Goal: Information Seeking & Learning: Learn about a topic

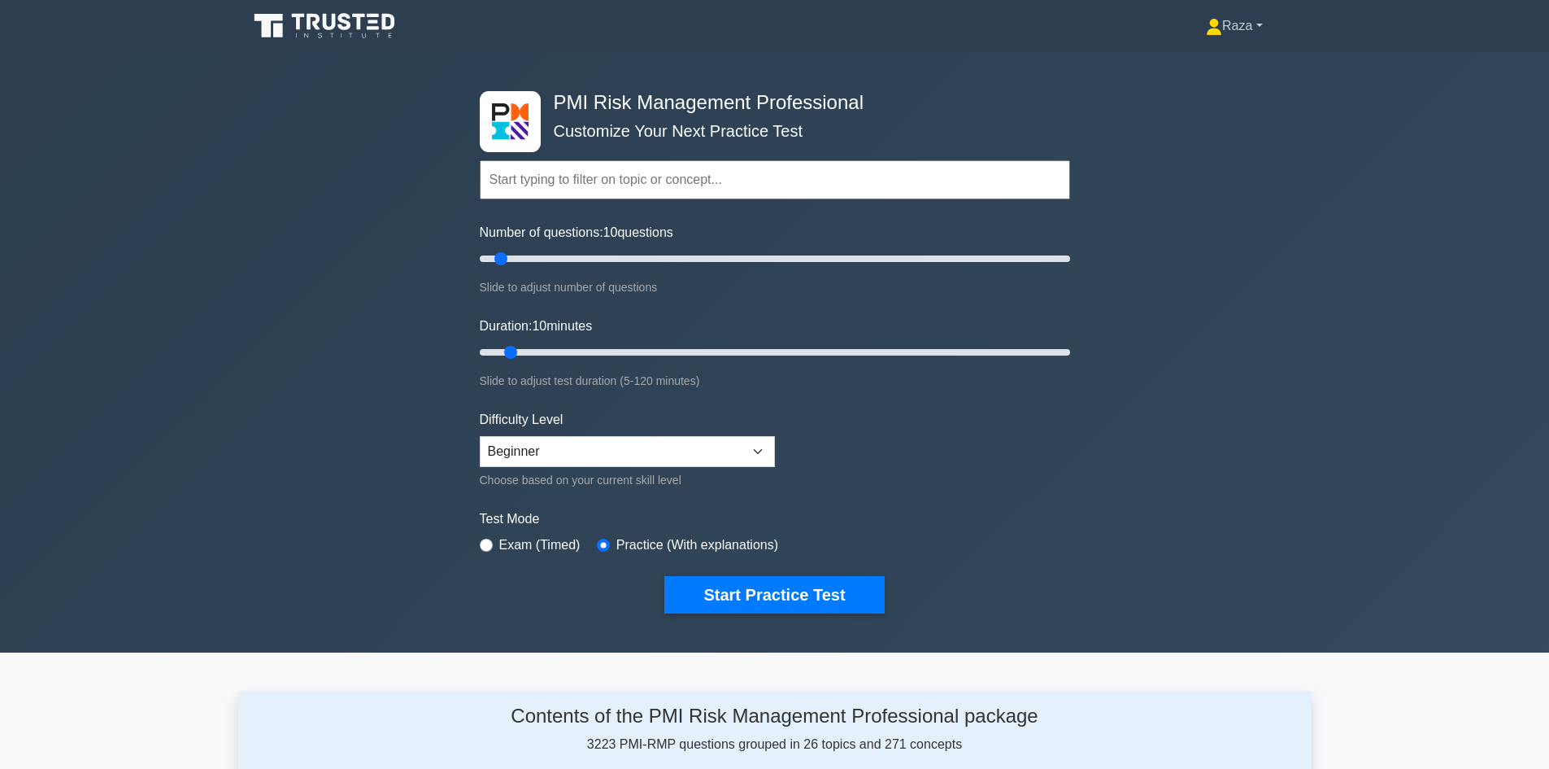
click at [1268, 23] on link "Raza" at bounding box center [1234, 26] width 134 height 33
click at [1065, 84] on div "PMI Risk Management Professional Customize Your Next Practice Test Topics Intro…" at bounding box center [775, 352] width 610 height 600
click at [598, 456] on select "Beginner Intermediate Expert" at bounding box center [627, 451] width 295 height 31
click at [480, 436] on select "Beginner Intermediate Expert" at bounding box center [627, 451] width 295 height 31
drag, startPoint x: 504, startPoint y: 258, endPoint x: 484, endPoint y: 281, distance: 30.5
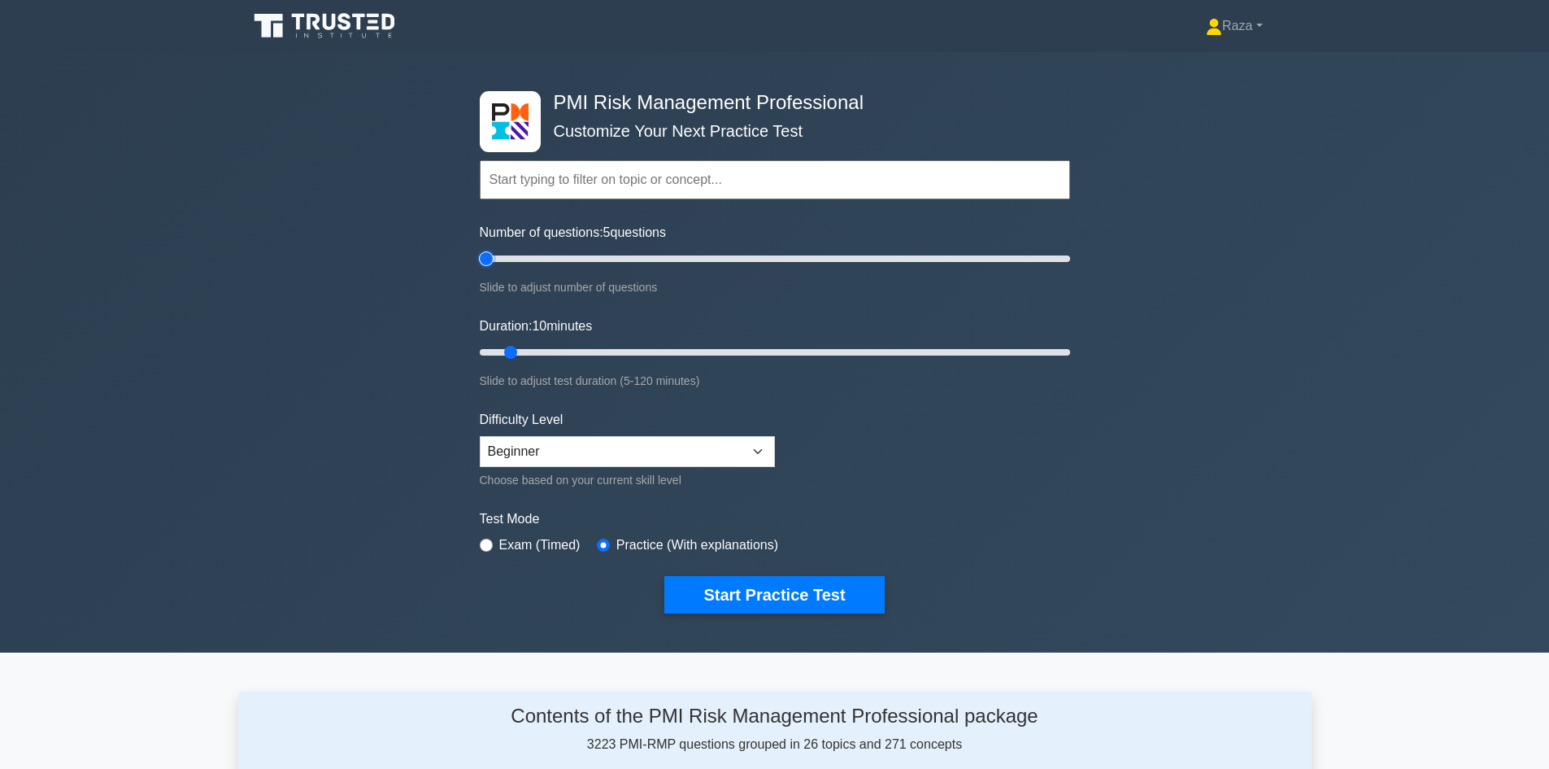
click at [480, 259] on input "Number of questions: 5 questions" at bounding box center [775, 259] width 590 height 20
type input "5"
drag, startPoint x: 488, startPoint y: 255, endPoint x: 437, endPoint y: 248, distance: 51.8
click at [480, 249] on input "Number of questions: 5 questions" at bounding box center [775, 259] width 590 height 20
drag, startPoint x: 507, startPoint y: 354, endPoint x: 542, endPoint y: 353, distance: 34.2
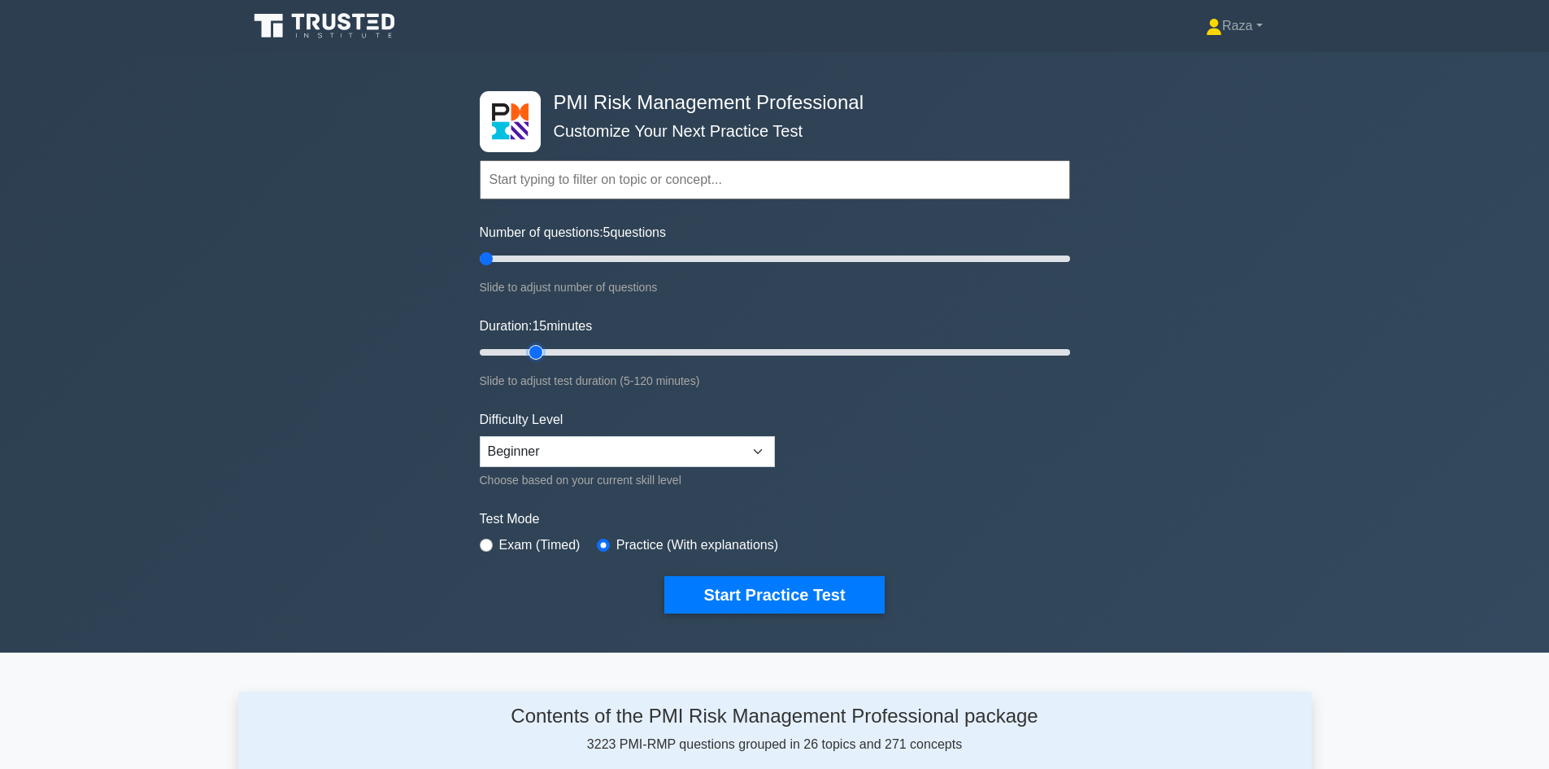
click at [541, 353] on input "Duration: 15 minutes" at bounding box center [775, 352] width 590 height 20
drag, startPoint x: 537, startPoint y: 355, endPoint x: 1108, endPoint y: 388, distance: 572.7
type input "120"
click at [1070, 362] on input "Duration: 120 minutes" at bounding box center [775, 352] width 590 height 20
drag, startPoint x: 489, startPoint y: 259, endPoint x: 1072, endPoint y: 262, distance: 583.1
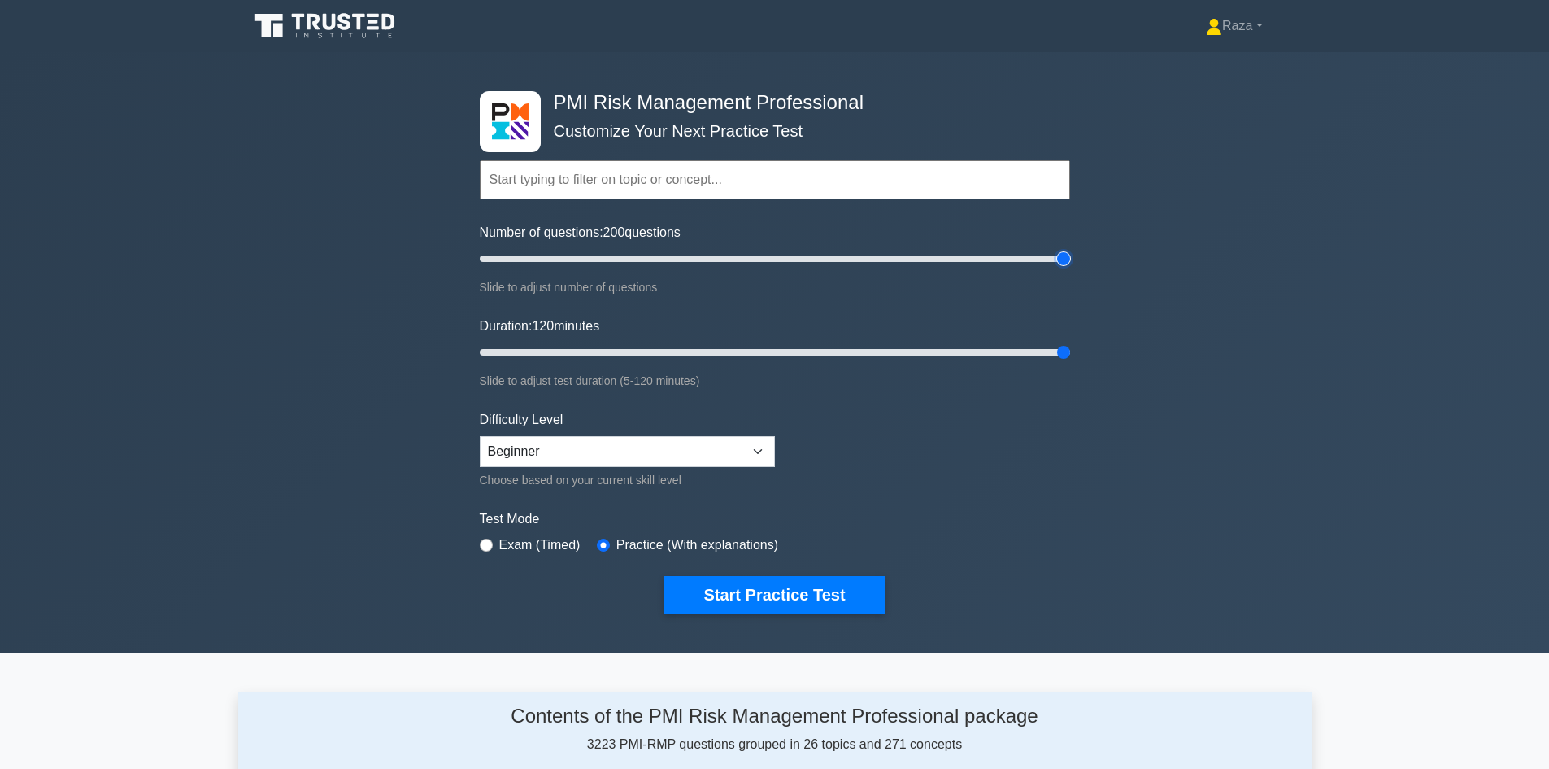
type input "200"
click at [1070, 262] on input "Number of questions: 200 questions" at bounding box center [775, 259] width 590 height 20
click at [567, 462] on select "Beginner Intermediate Expert" at bounding box center [627, 451] width 295 height 31
click at [480, 436] on select "Beginner Intermediate Expert" at bounding box center [627, 451] width 295 height 31
click at [570, 447] on select "Beginner Intermediate Expert" at bounding box center [627, 451] width 295 height 31
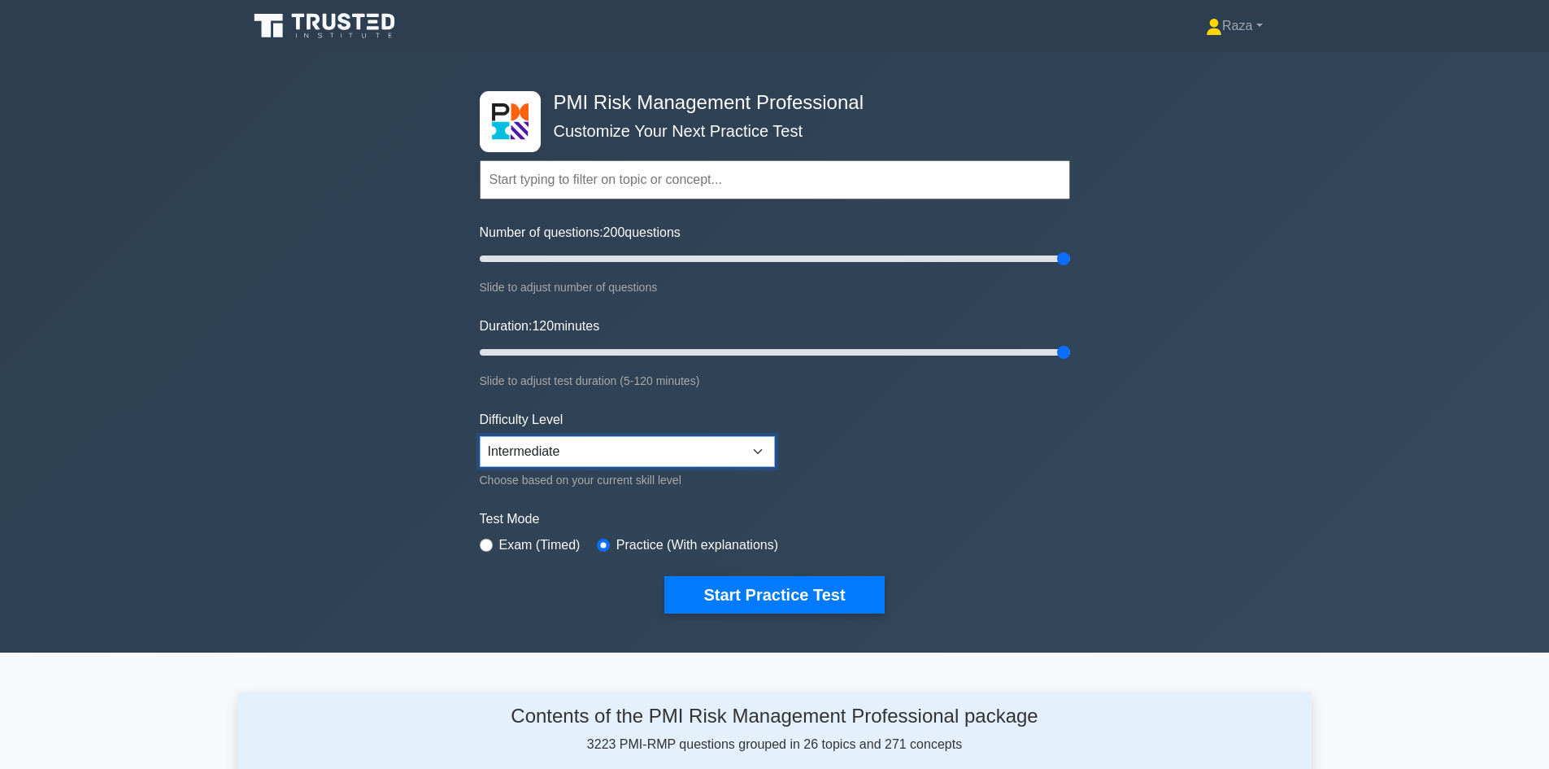
select select "expert"
click at [480, 436] on select "Beginner Intermediate Expert" at bounding box center [627, 451] width 295 height 31
click at [364, 485] on div "PMI Risk Management Professional Customize Your Next Practice Test Topics Intro…" at bounding box center [774, 352] width 1549 height 600
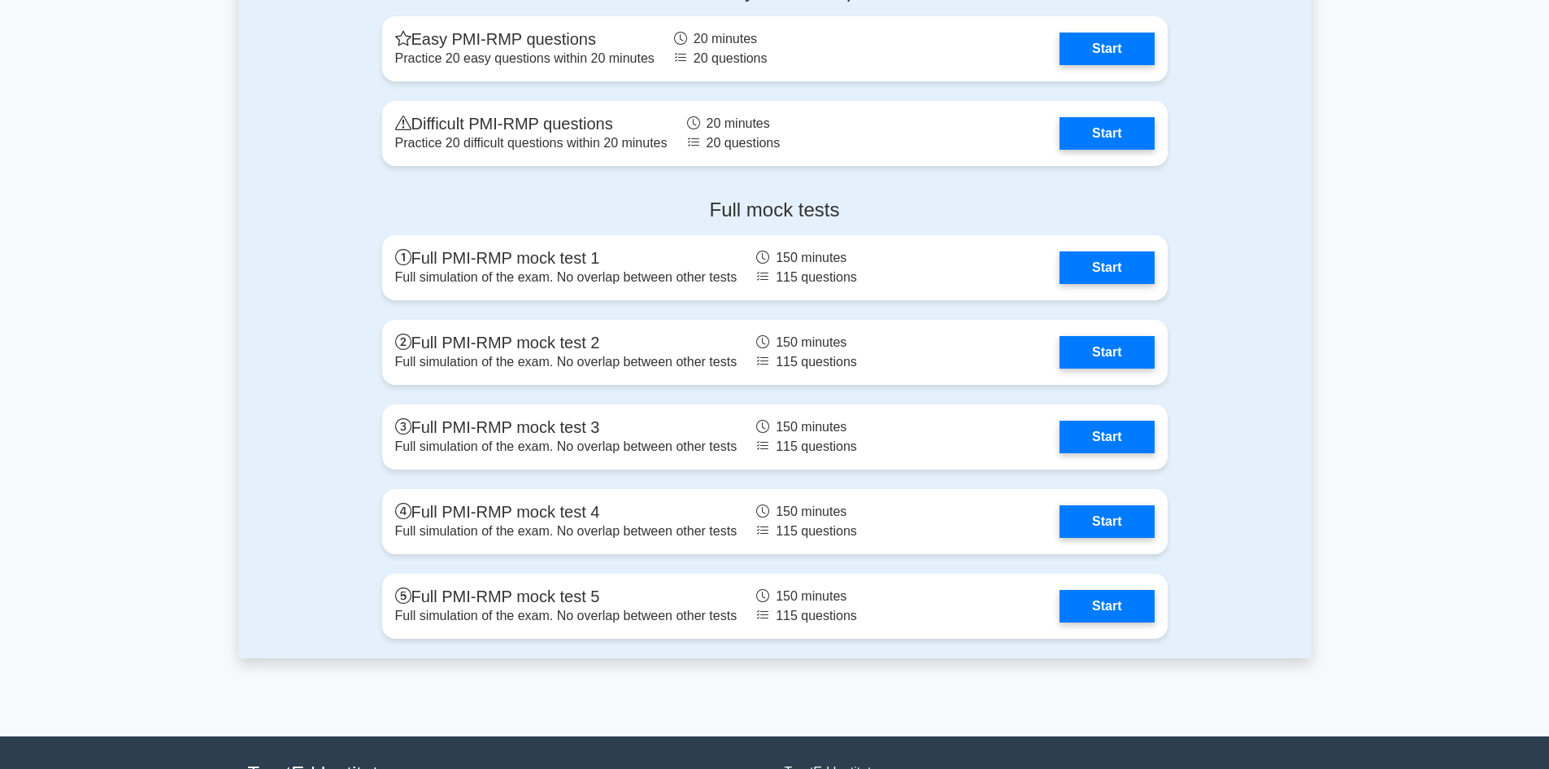
scroll to position [3172, 0]
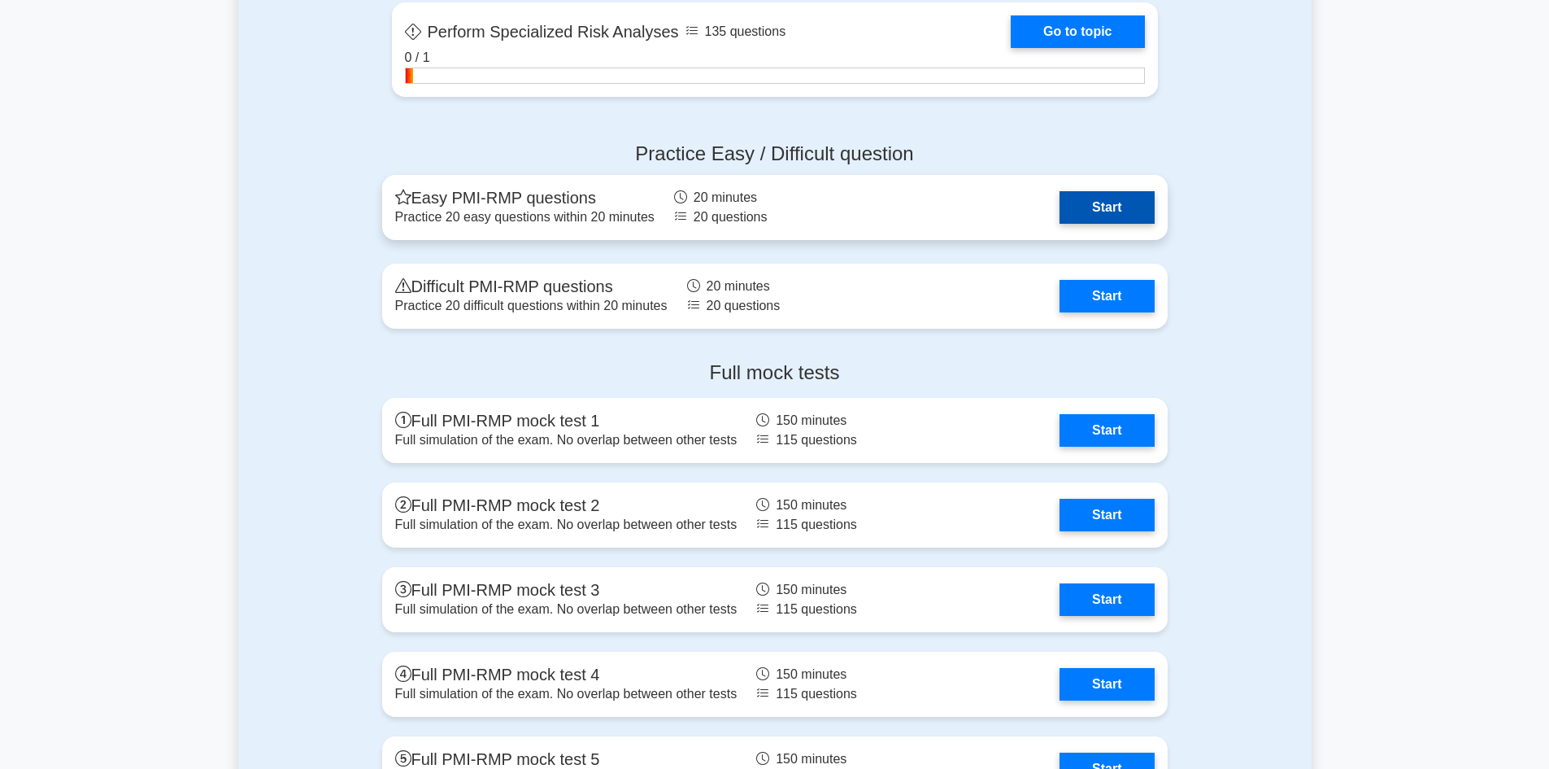
click at [1086, 202] on link "Start" at bounding box center [1107, 207] width 94 height 33
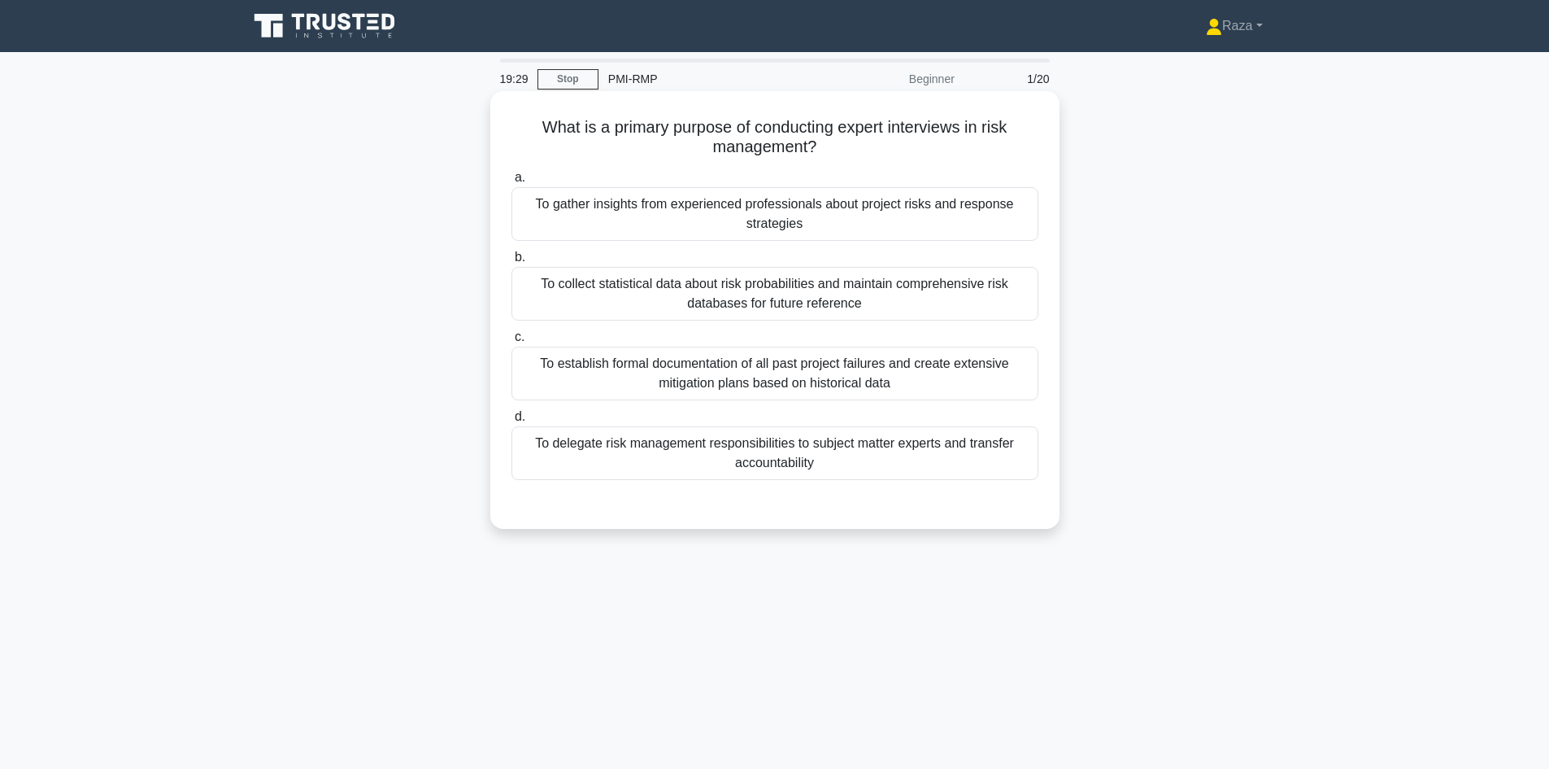
click at [633, 219] on div "To gather insights from experienced professionals about project risks and respo…" at bounding box center [775, 214] width 527 height 54
click at [512, 183] on input "a. To gather insights from experienced professionals about project risks and re…" at bounding box center [512, 177] width 0 height 11
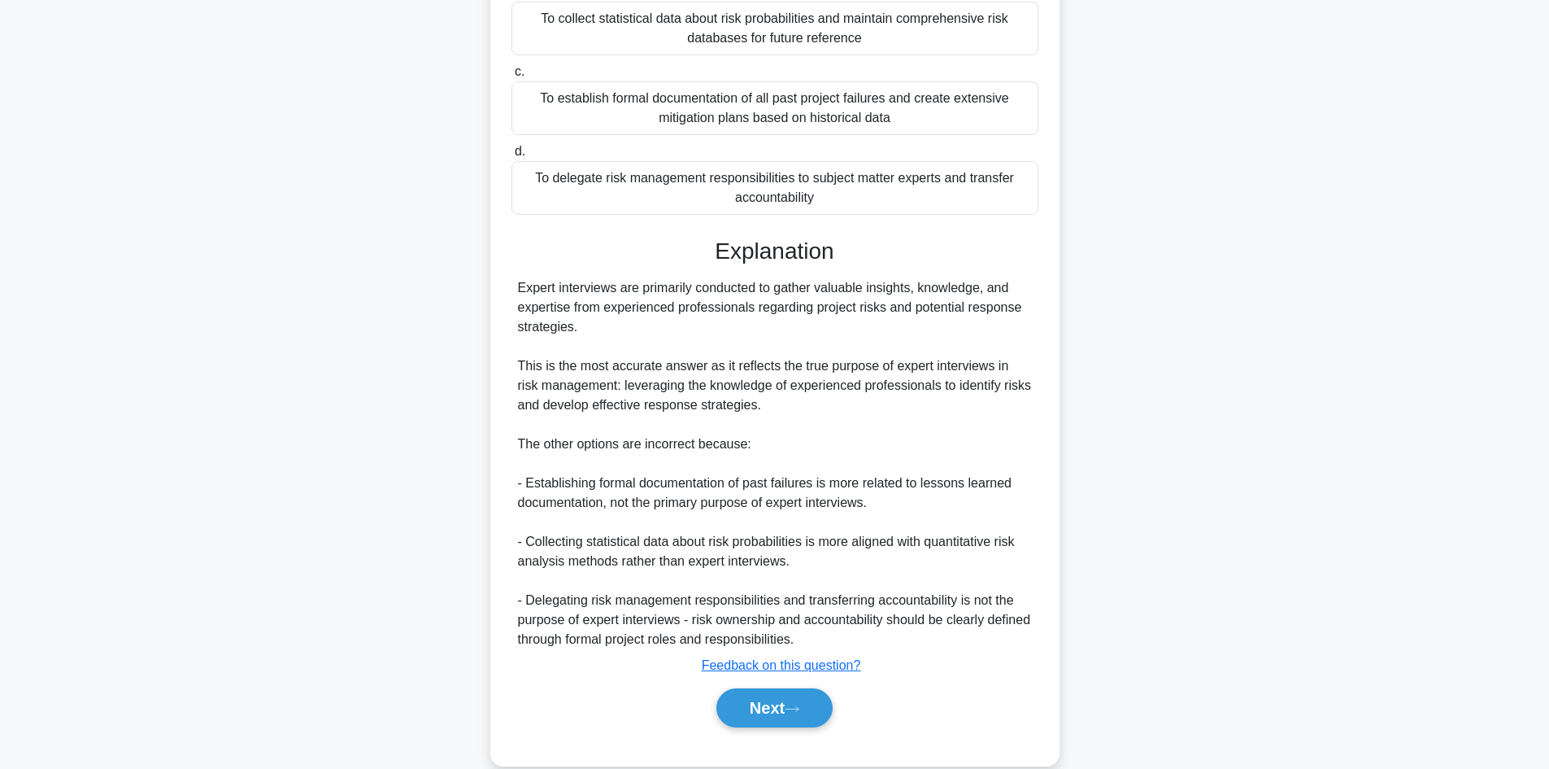
scroll to position [294, 0]
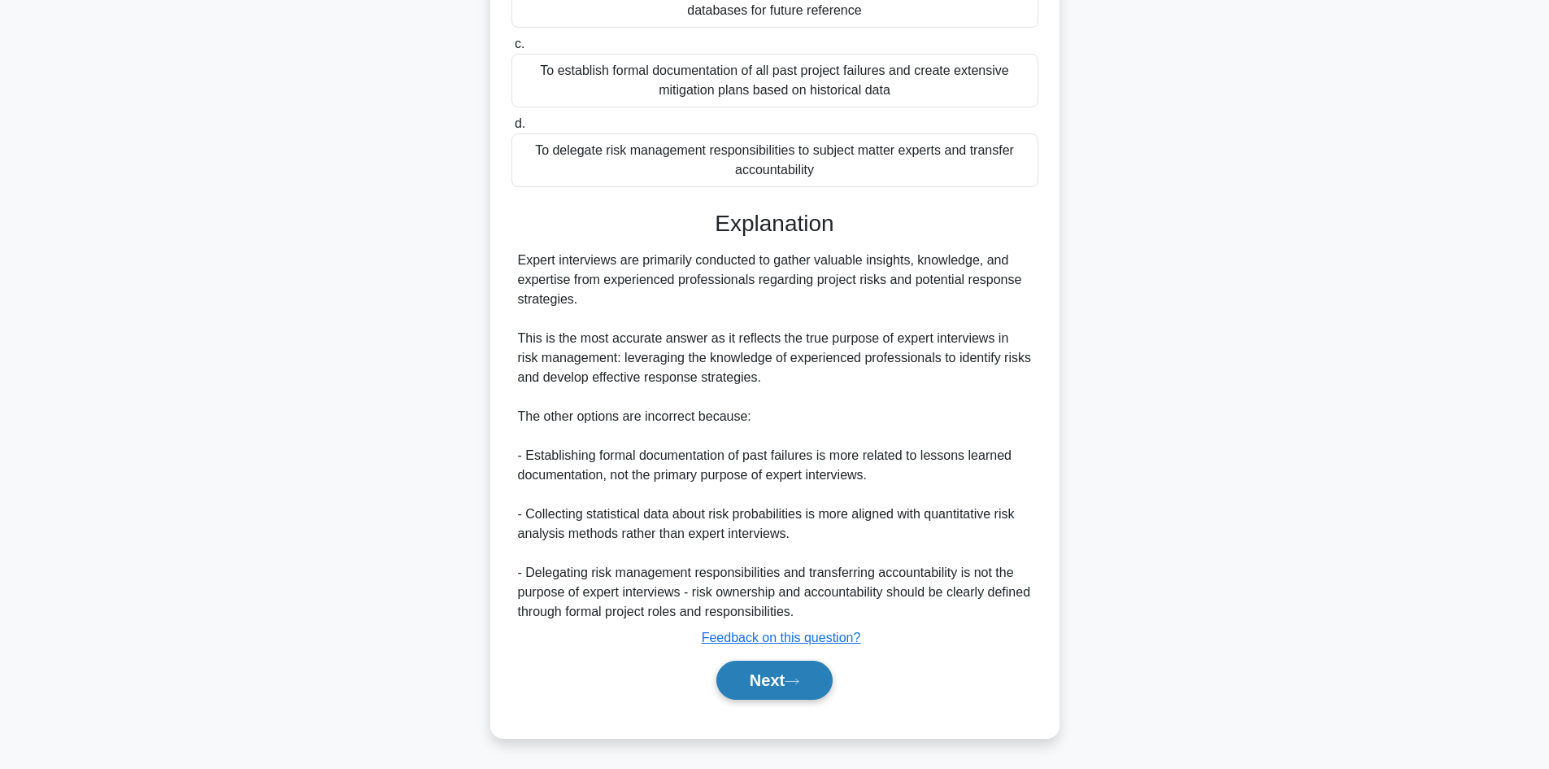
click at [790, 684] on button "Next" at bounding box center [774, 679] width 116 height 39
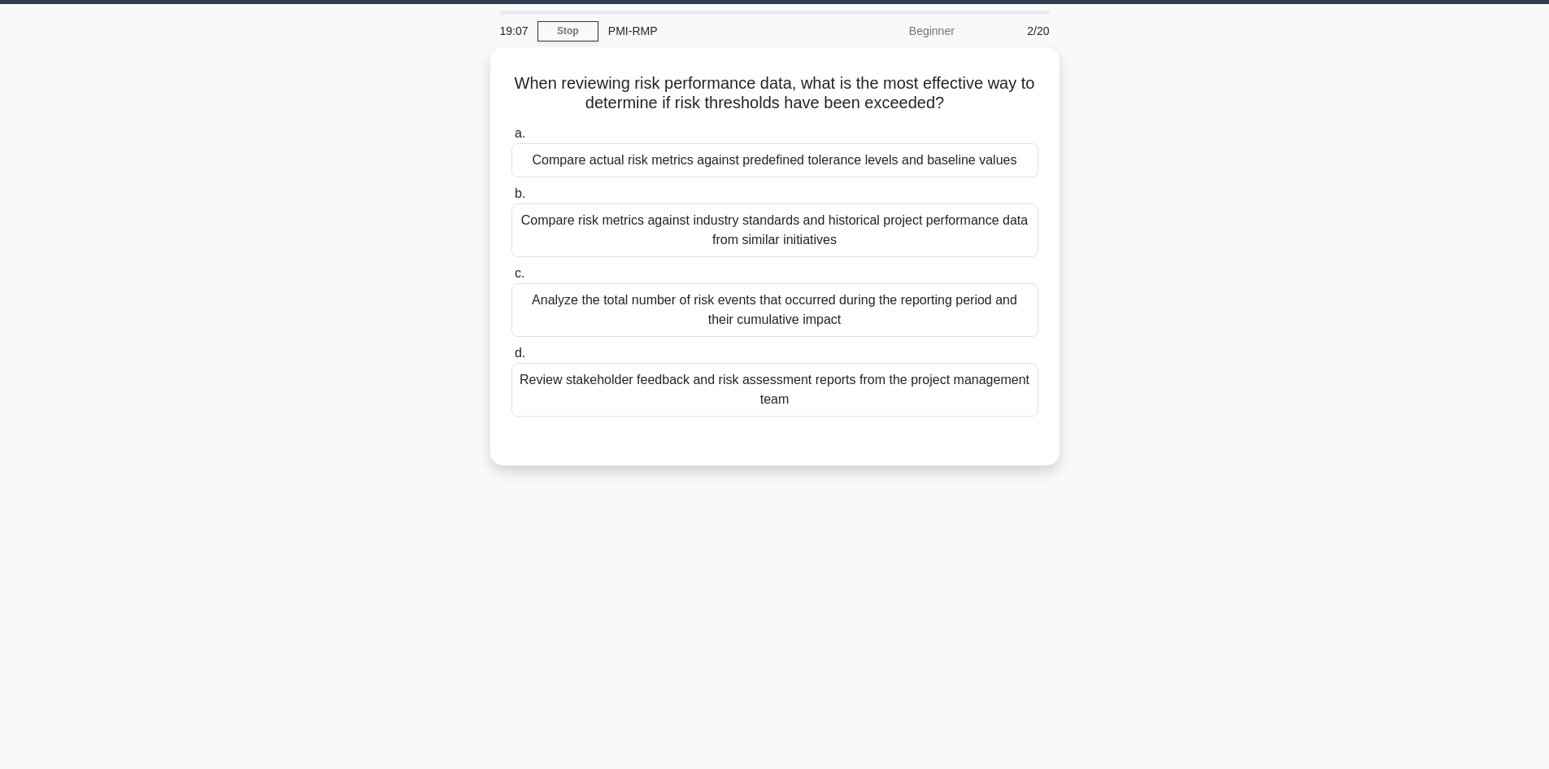
scroll to position [0, 0]
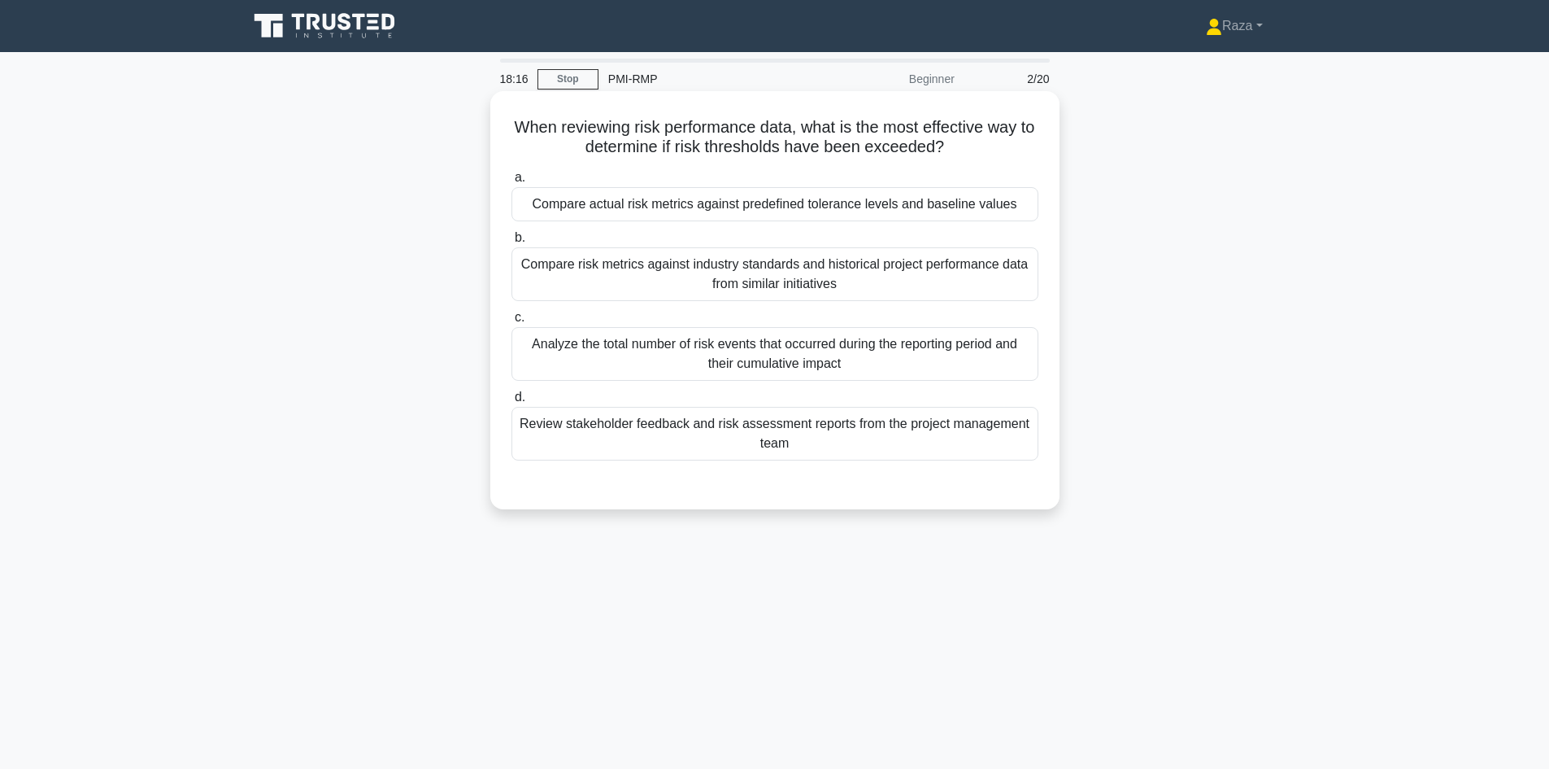
click at [804, 207] on div "Compare actual risk metrics against predefined tolerance levels and baseline va…" at bounding box center [775, 204] width 527 height 34
click at [512, 183] on input "a. Compare actual risk metrics against predefined tolerance levels and baseline…" at bounding box center [512, 177] width 0 height 11
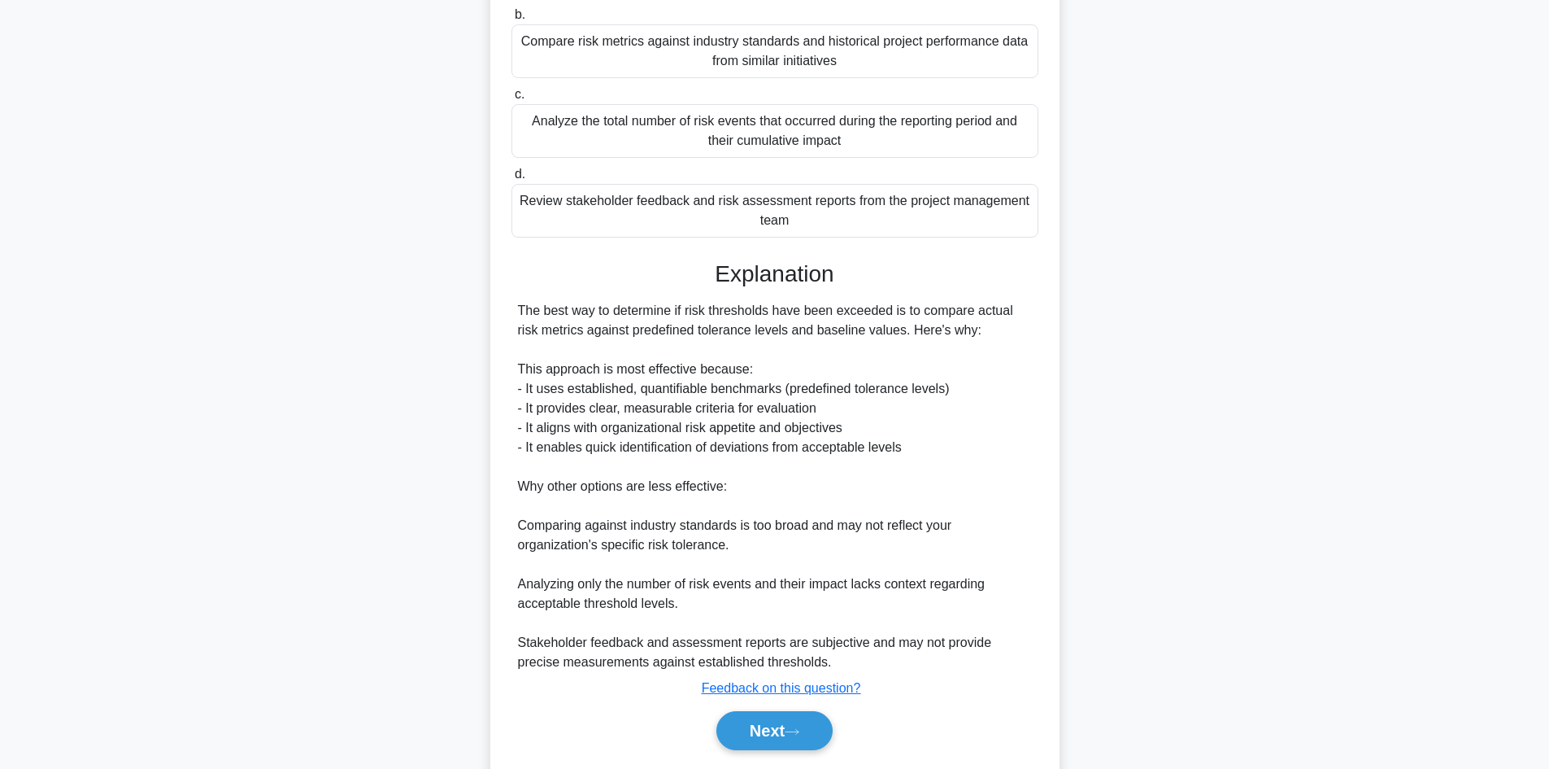
scroll to position [274, 0]
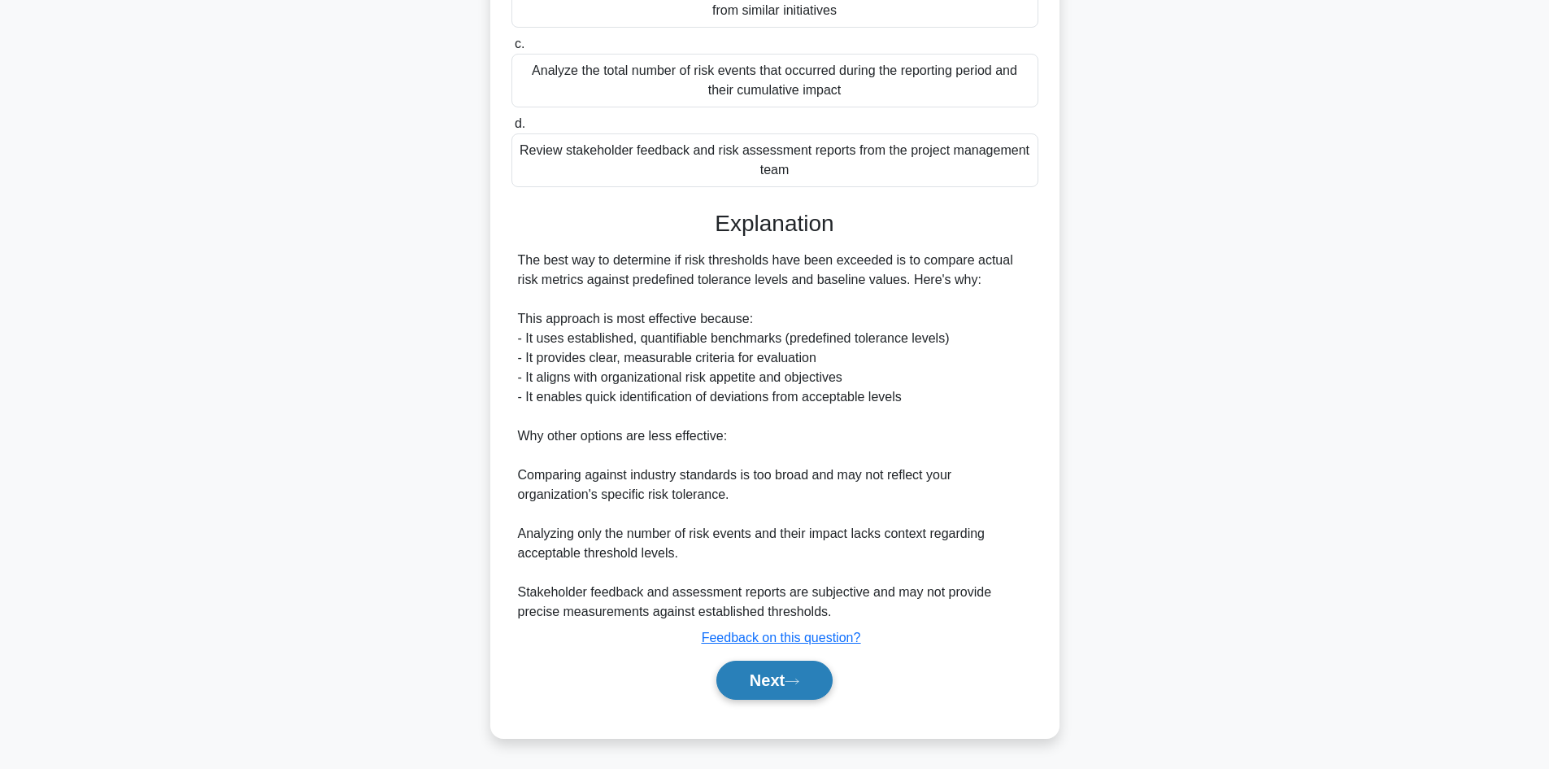
click at [795, 675] on button "Next" at bounding box center [774, 679] width 116 height 39
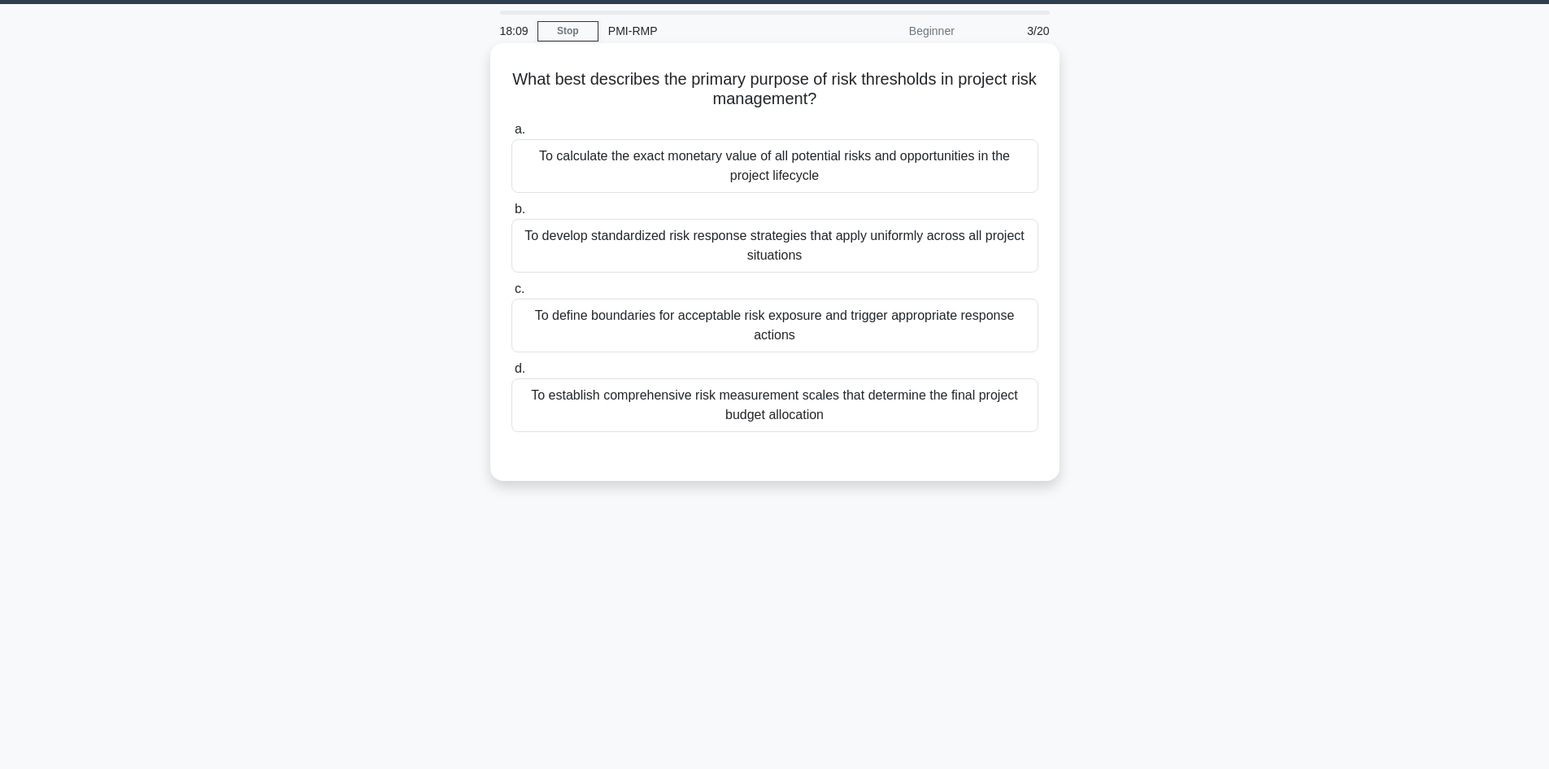
scroll to position [0, 0]
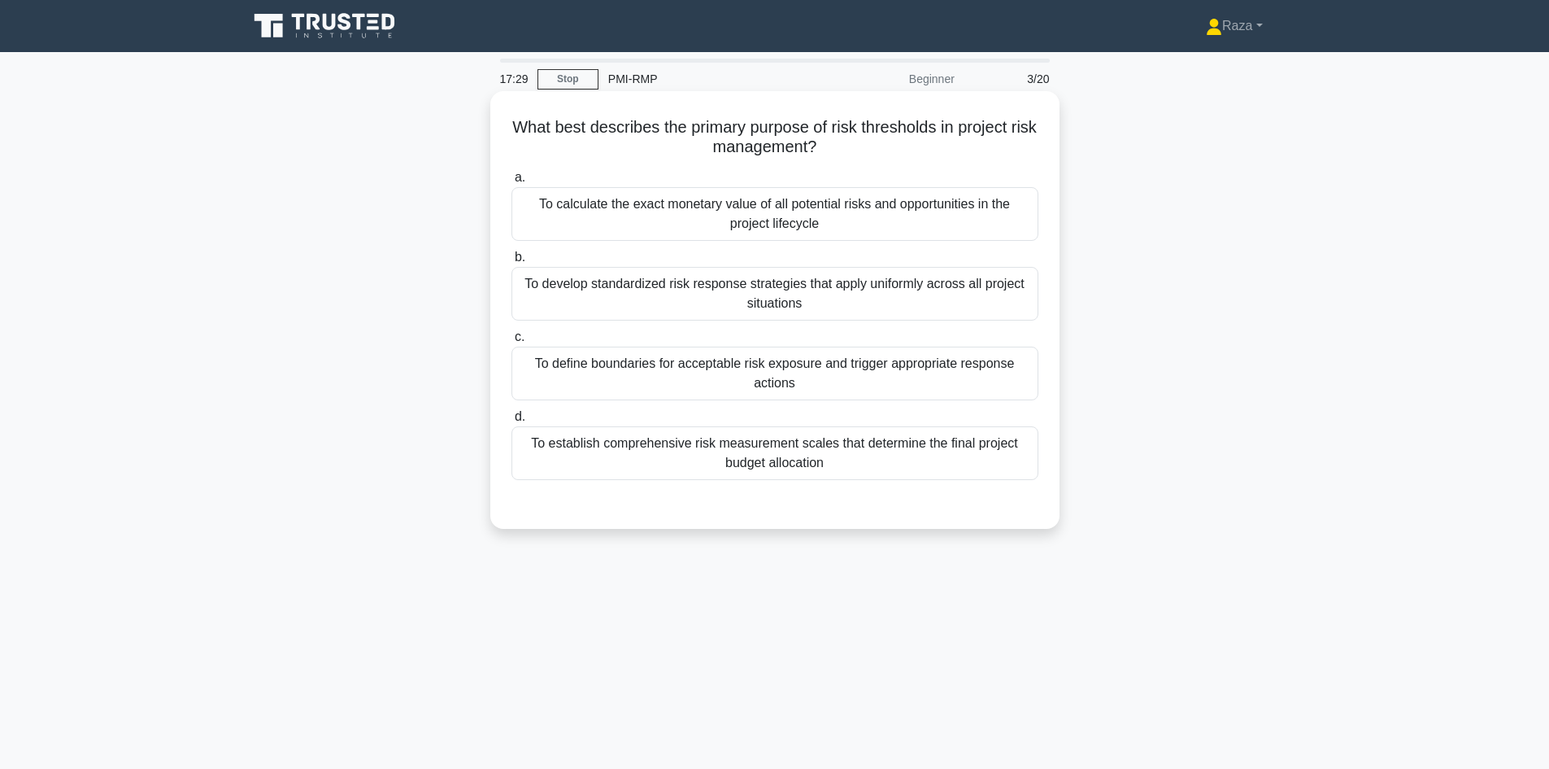
click at [728, 370] on div "To define boundaries for acceptable risk exposure and trigger appropriate respo…" at bounding box center [775, 373] width 527 height 54
click at [512, 342] on input "c. To define boundaries for acceptable risk exposure and trigger appropriate re…" at bounding box center [512, 337] width 0 height 11
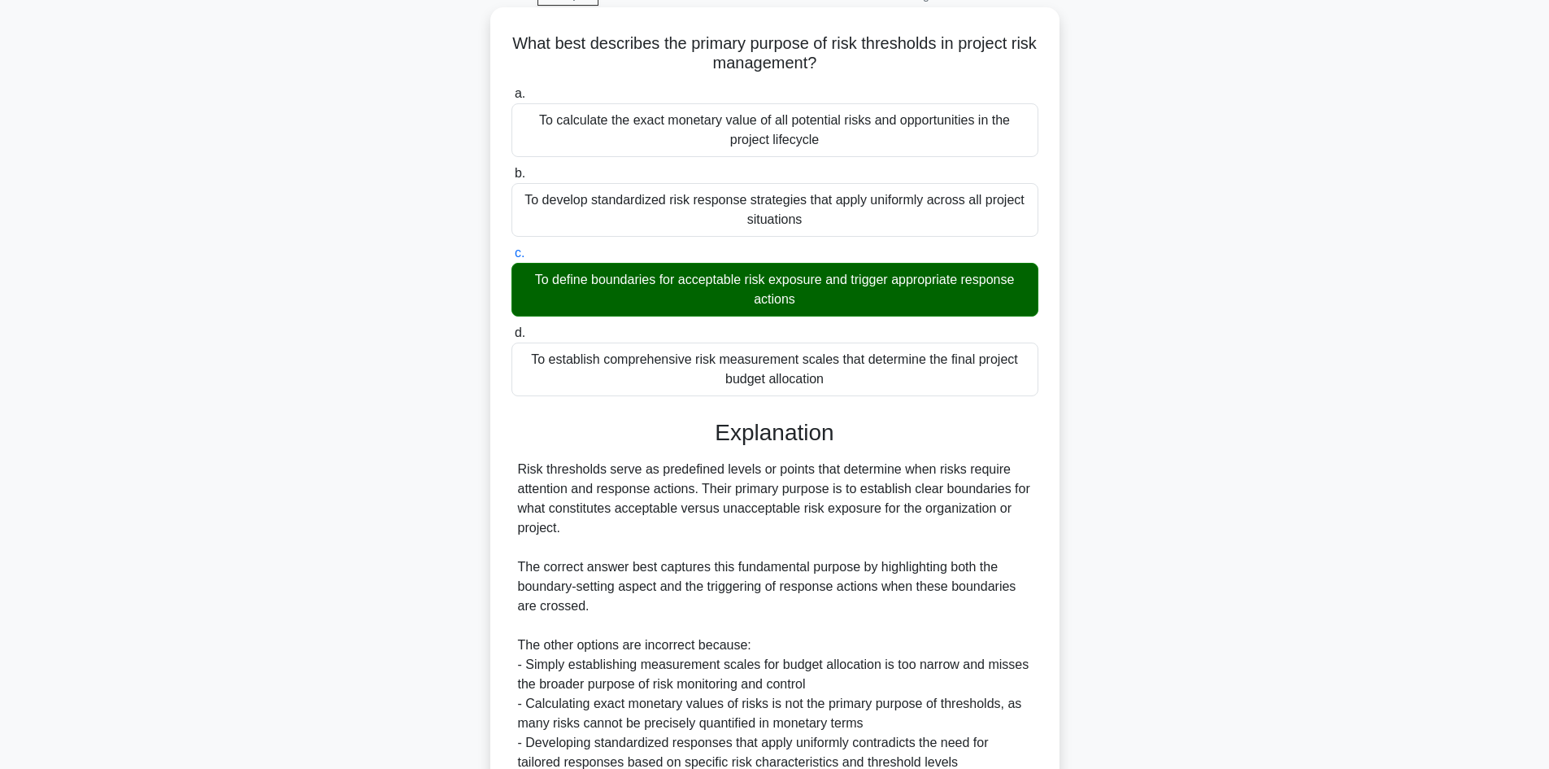
scroll to position [235, 0]
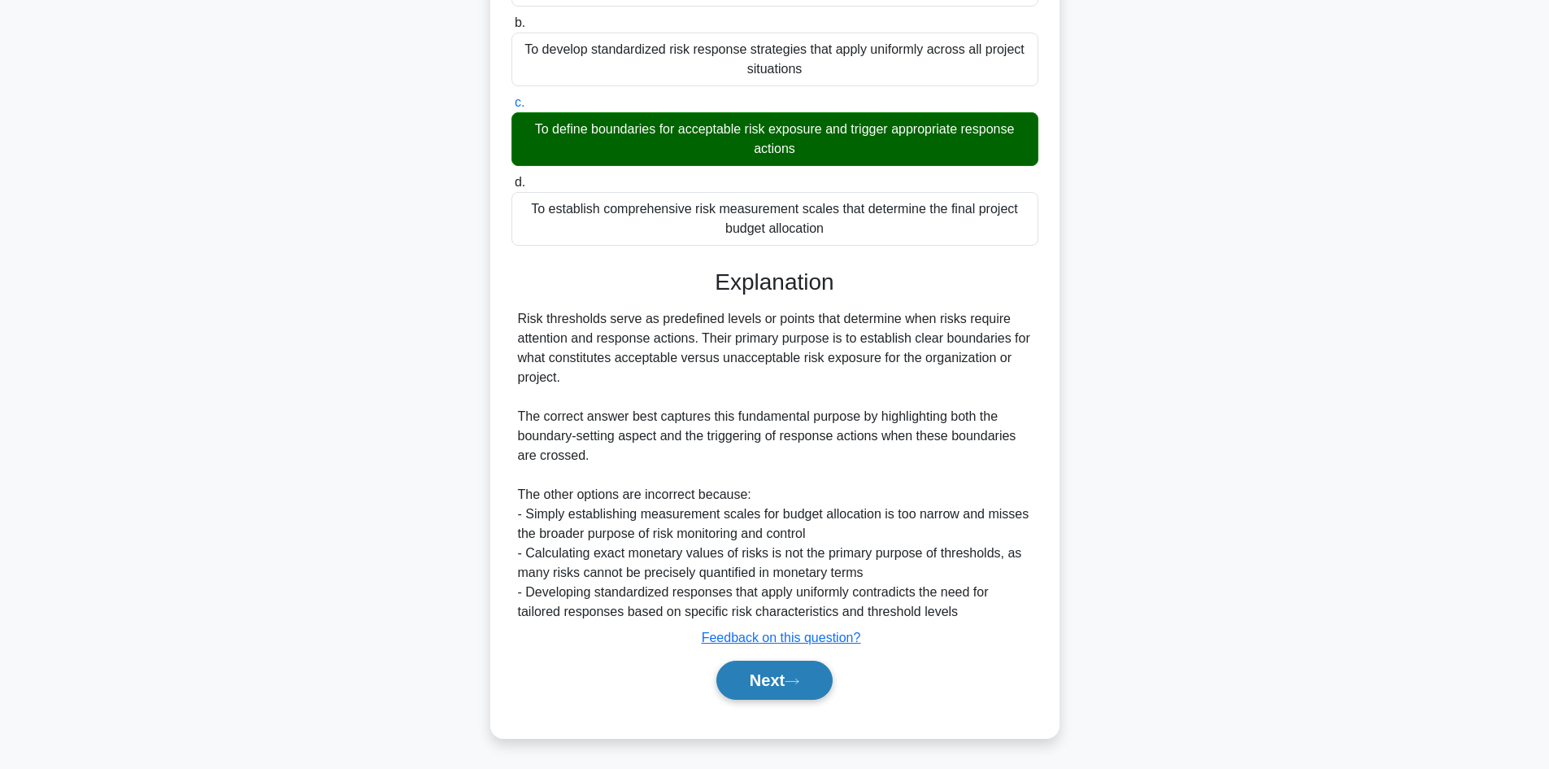
click at [797, 680] on icon at bounding box center [792, 681] width 15 height 9
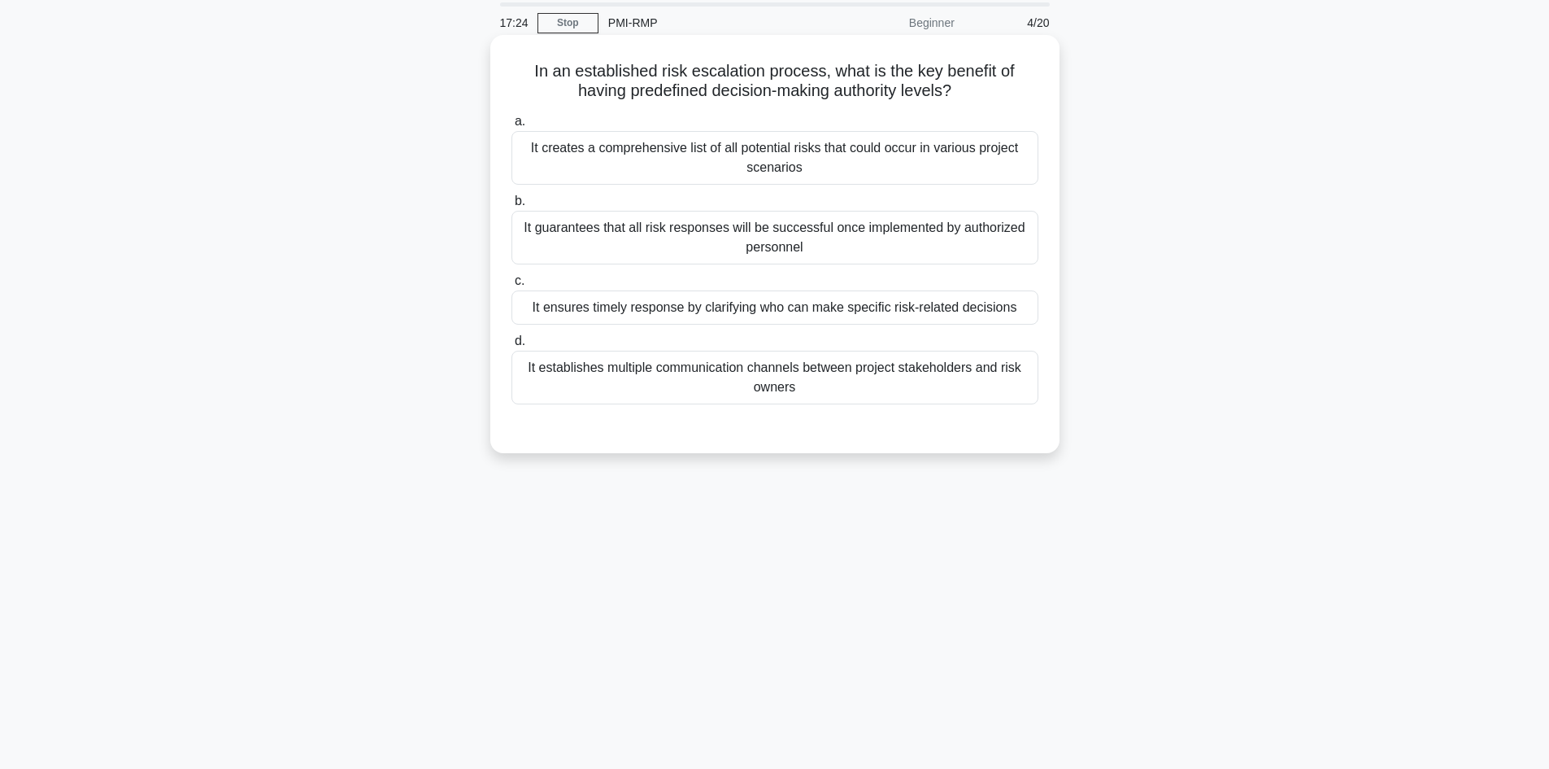
scroll to position [0, 0]
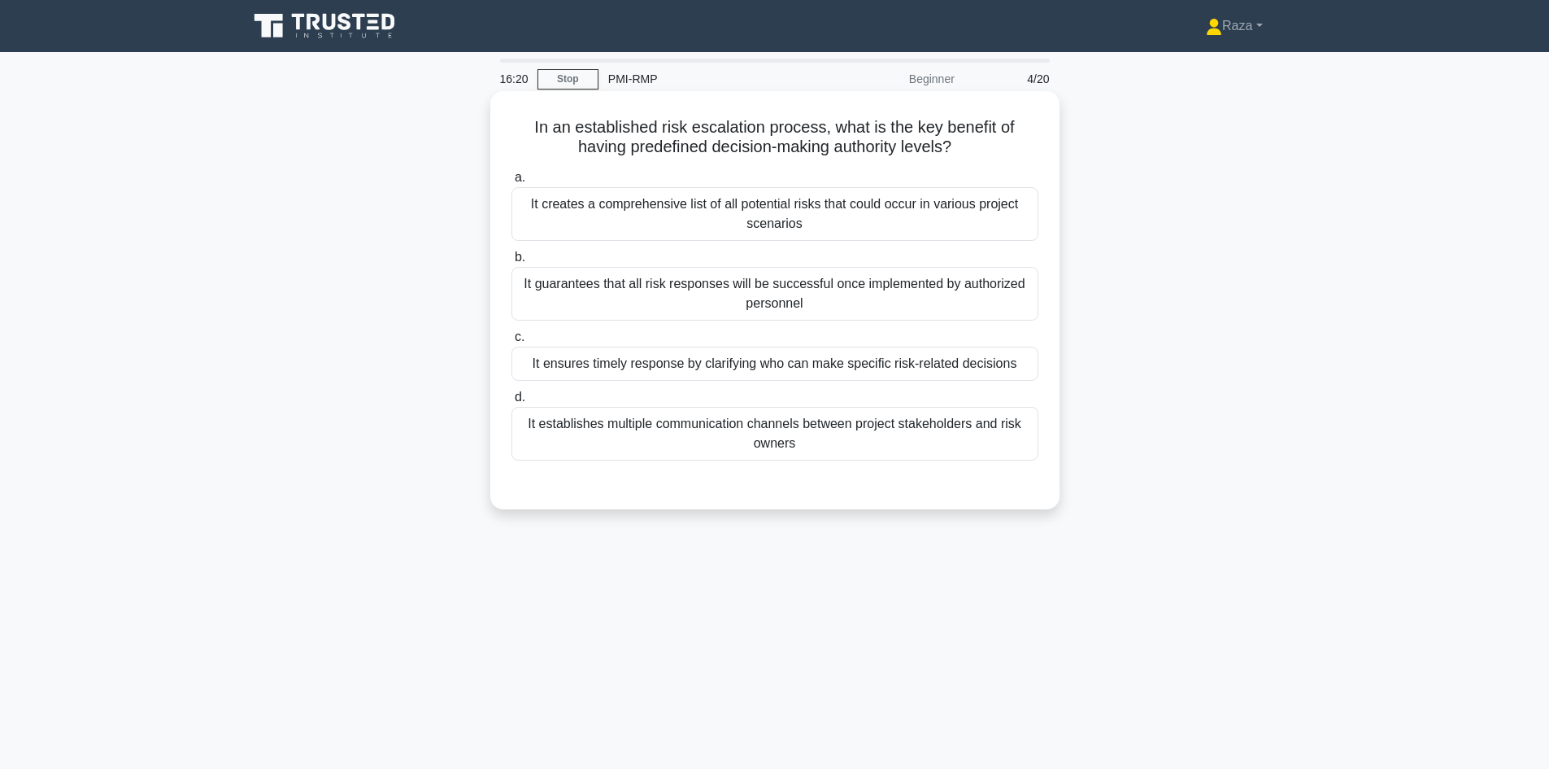
click at [803, 367] on div "It ensures timely response by clarifying who can make specific risk-related dec…" at bounding box center [775, 363] width 527 height 34
click at [512, 342] on input "c. It ensures timely response by clarifying who can make specific risk-related …" at bounding box center [512, 337] width 0 height 11
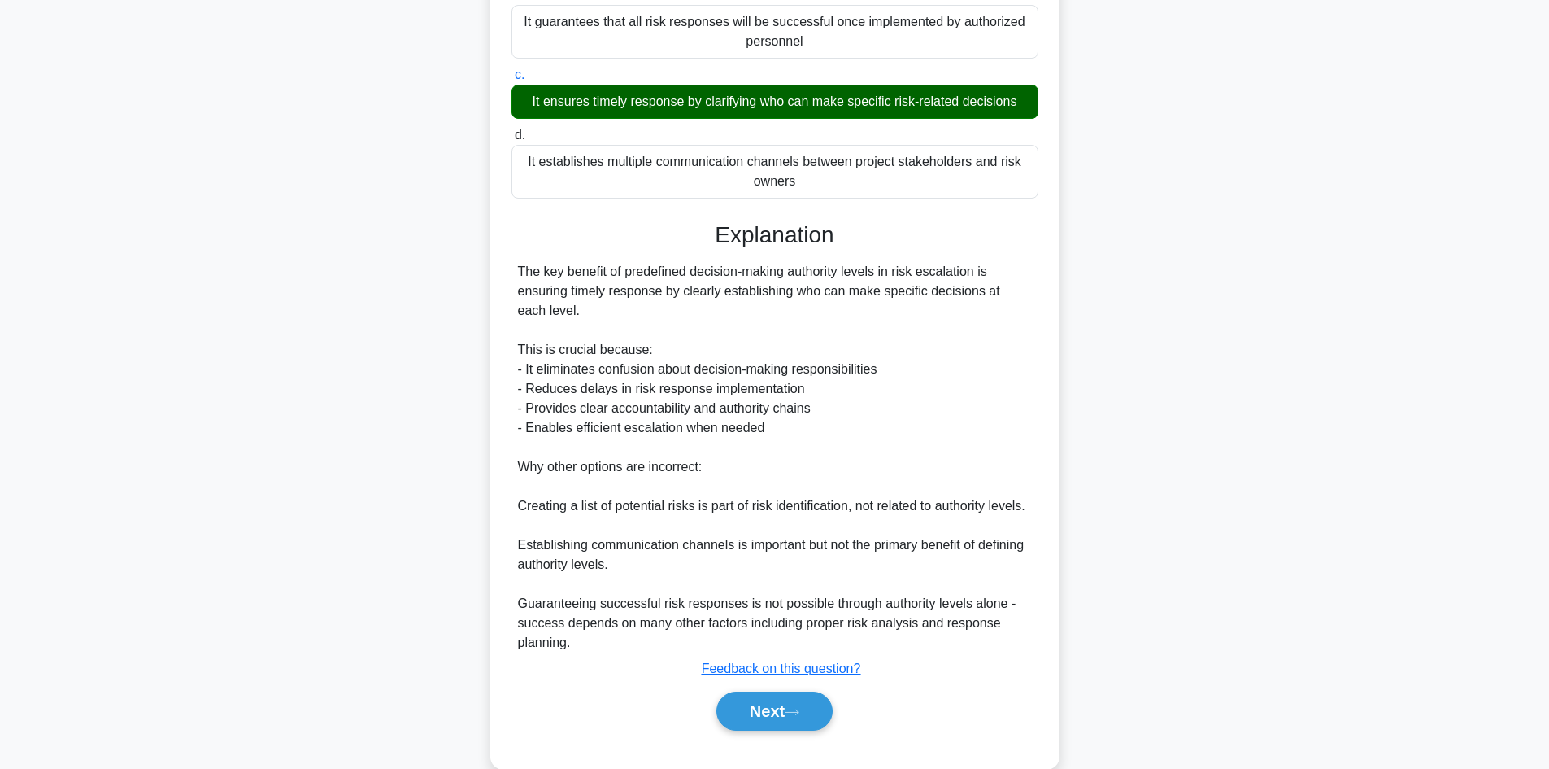
scroll to position [294, 0]
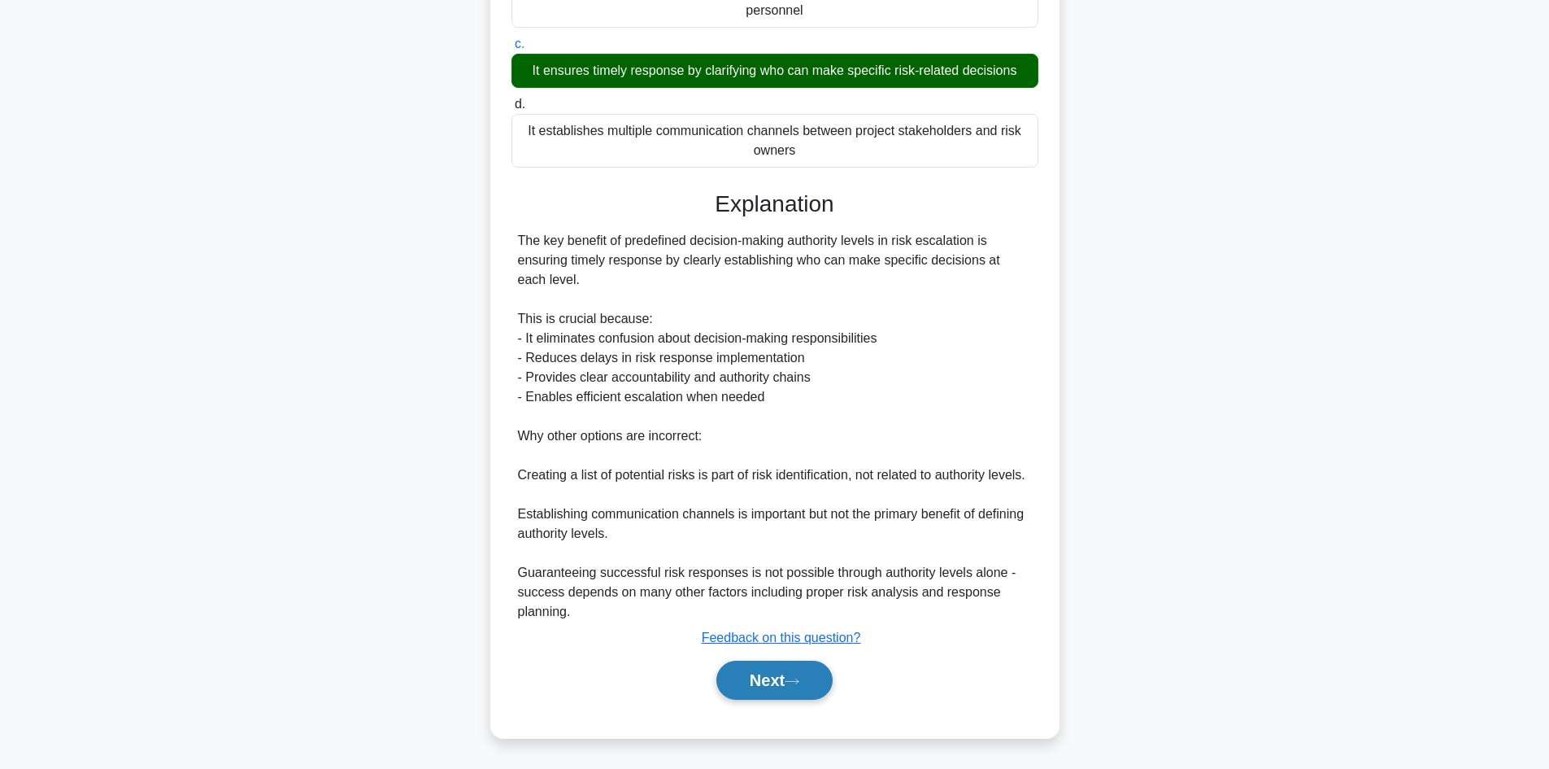
click at [802, 671] on button "Next" at bounding box center [774, 679] width 116 height 39
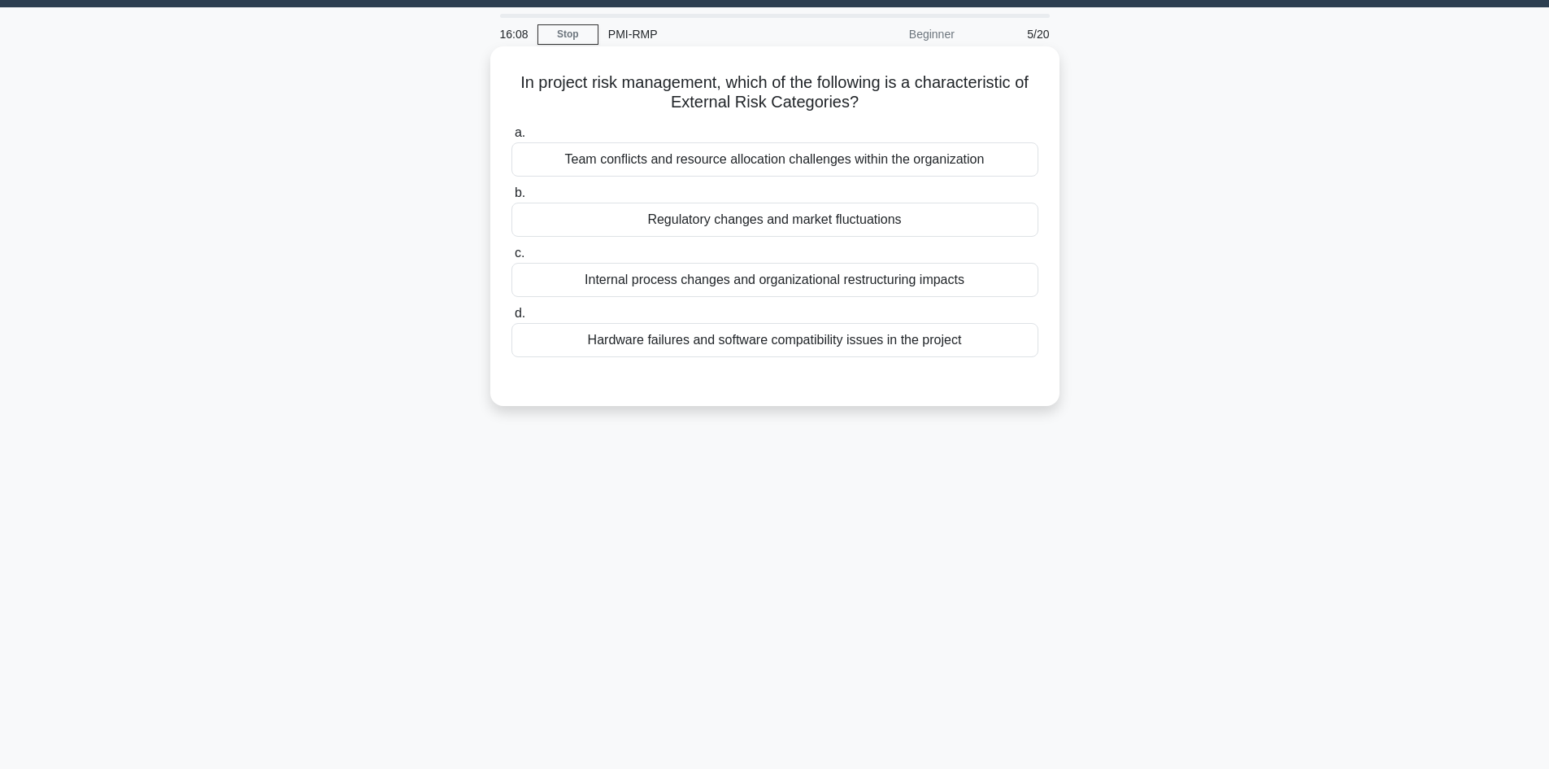
scroll to position [0, 0]
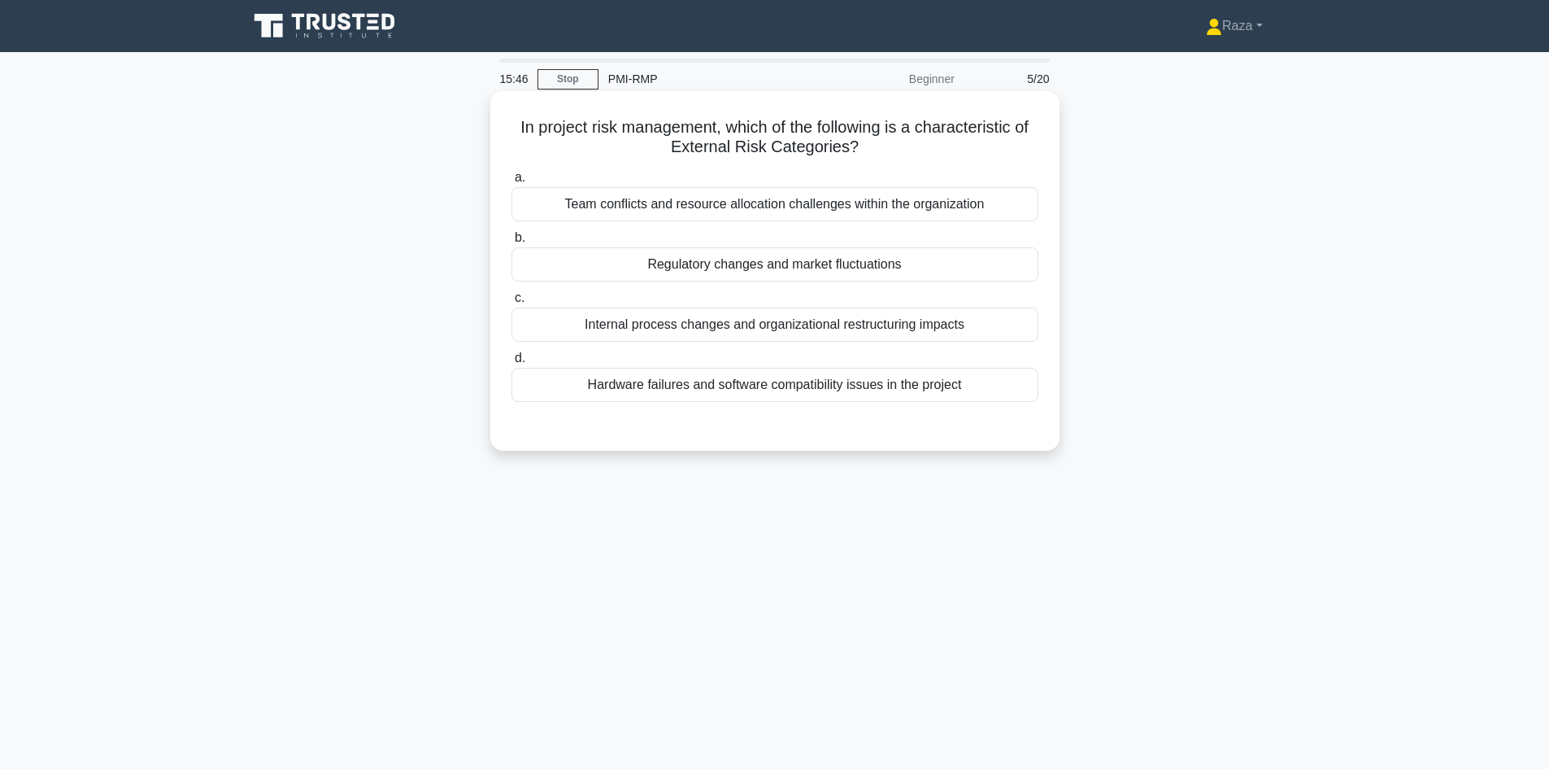
click at [789, 273] on div "Regulatory changes and market fluctuations" at bounding box center [775, 264] width 527 height 34
click at [512, 243] on input "b. Regulatory changes and market fluctuations" at bounding box center [512, 238] width 0 height 11
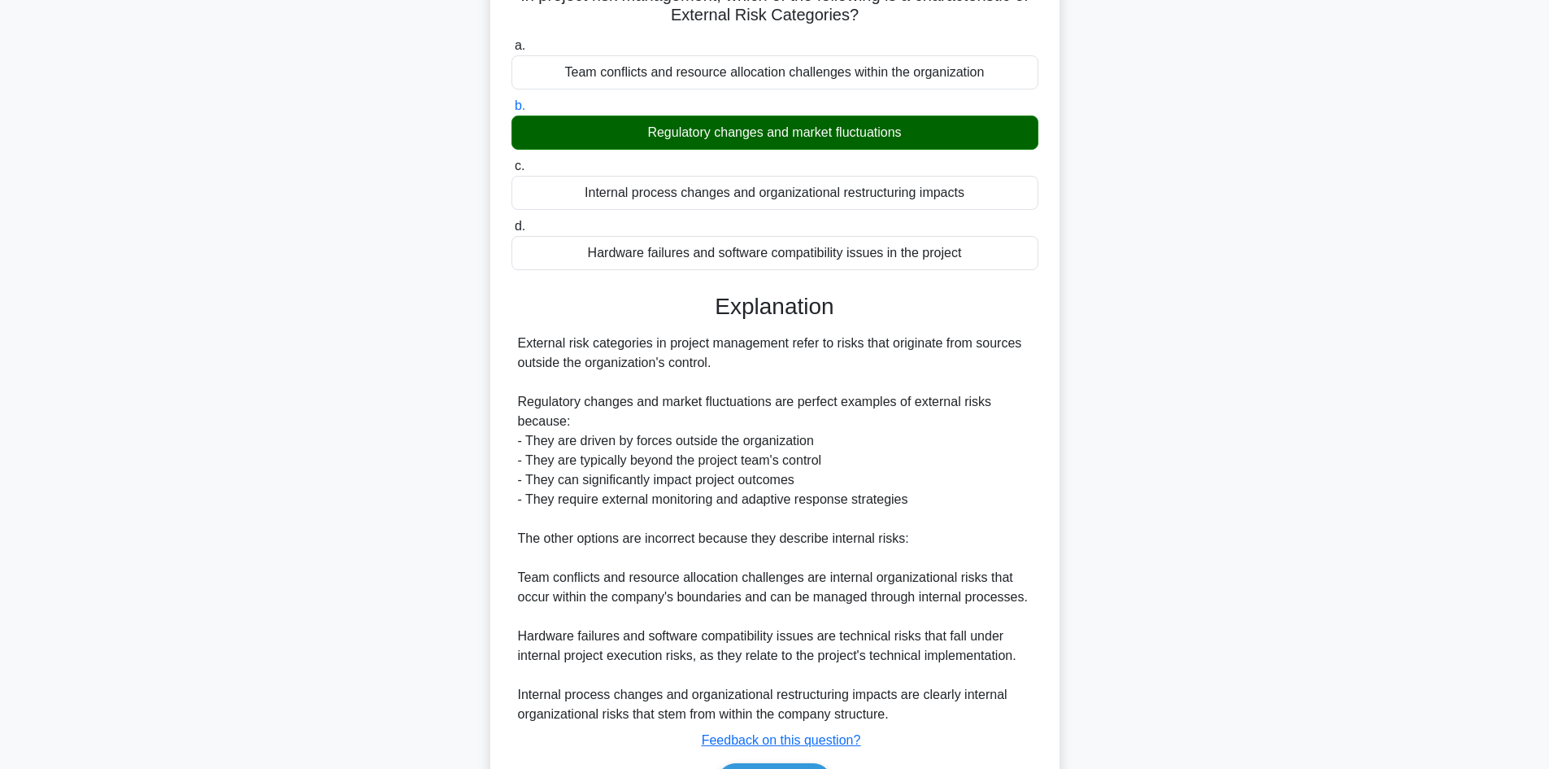
scroll to position [235, 0]
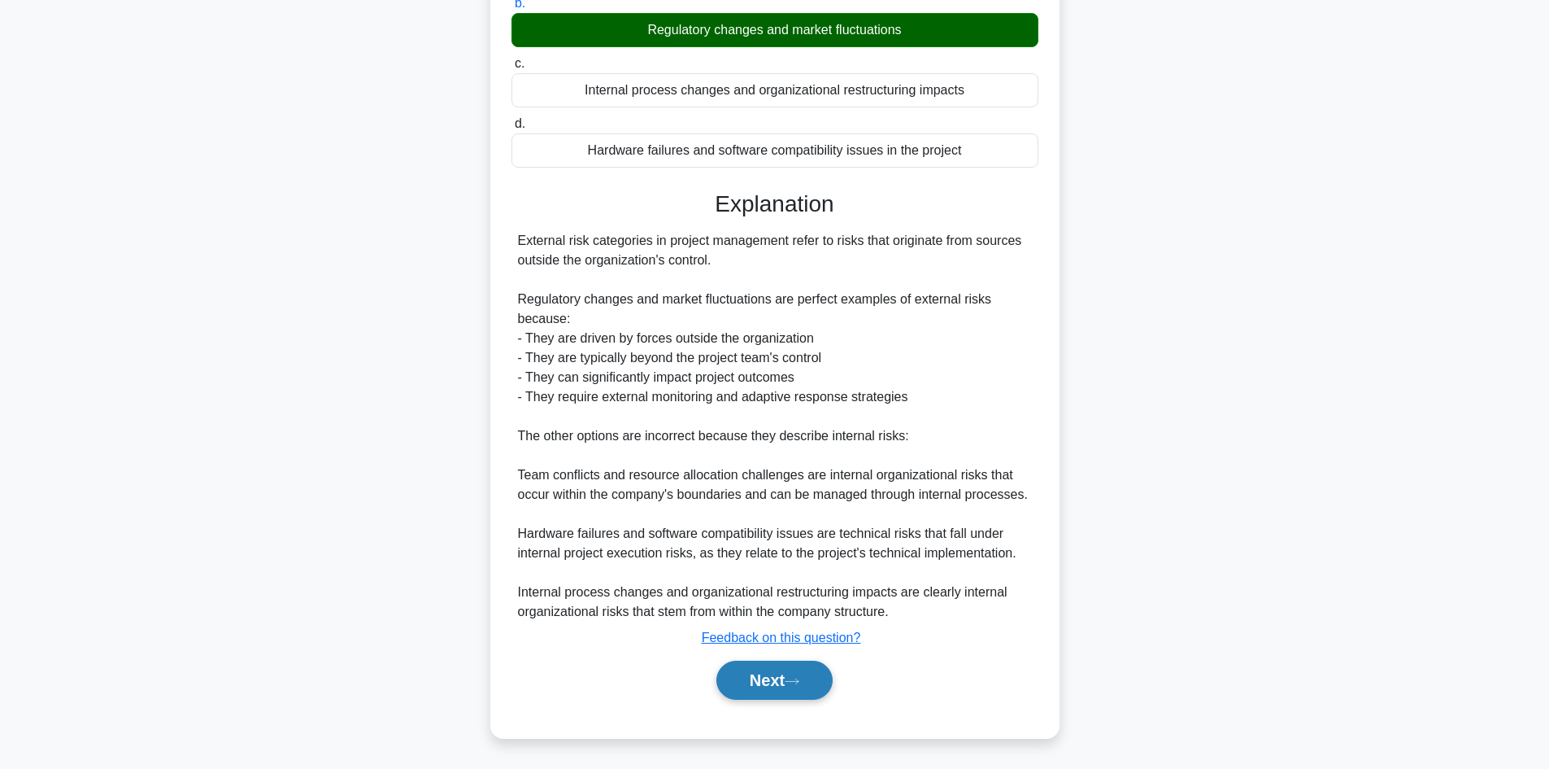
click at [801, 674] on button "Next" at bounding box center [774, 679] width 116 height 39
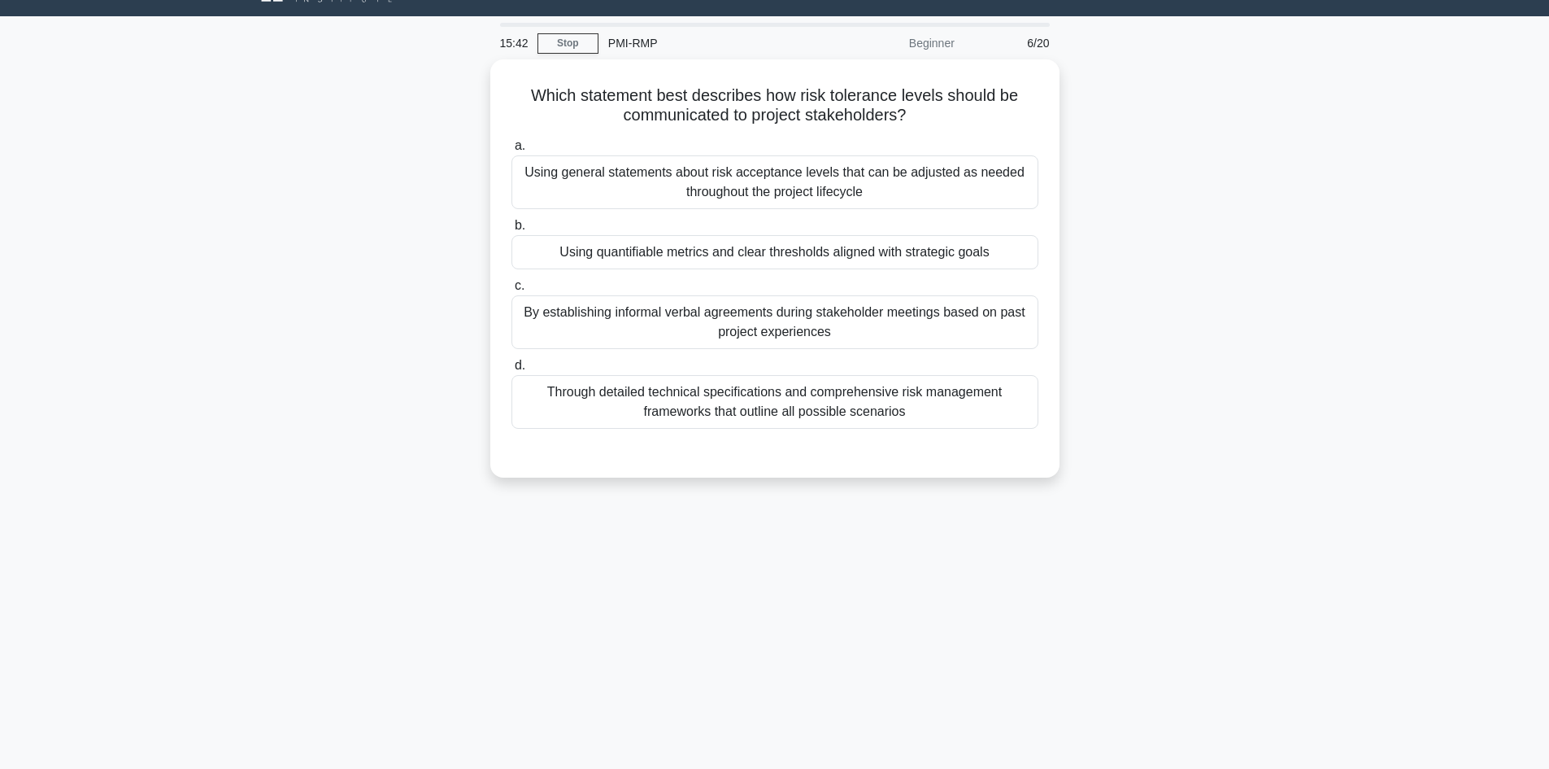
scroll to position [0, 0]
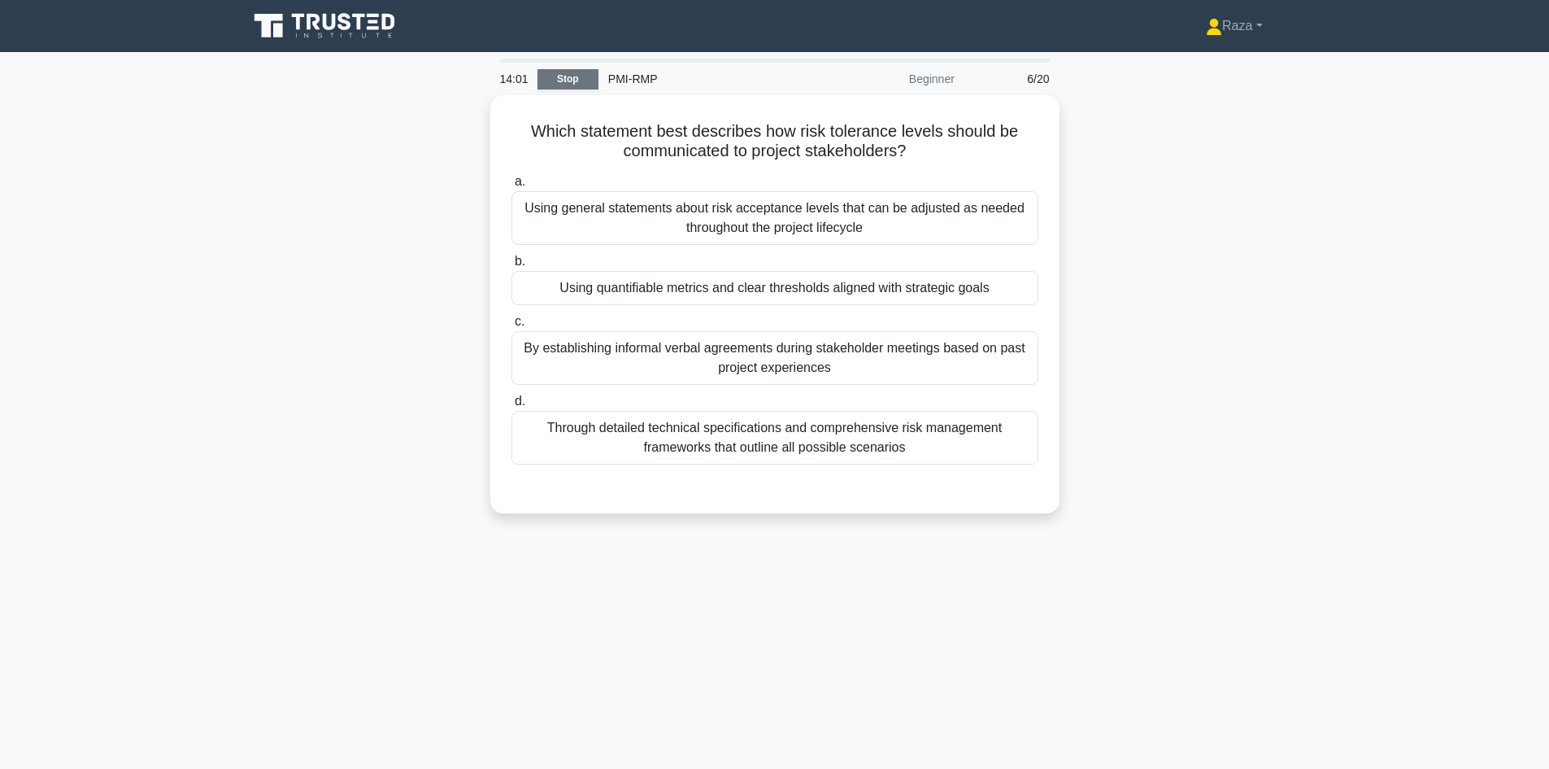
click at [575, 81] on link "Stop" at bounding box center [568, 79] width 61 height 20
